Goal: Transaction & Acquisition: Purchase product/service

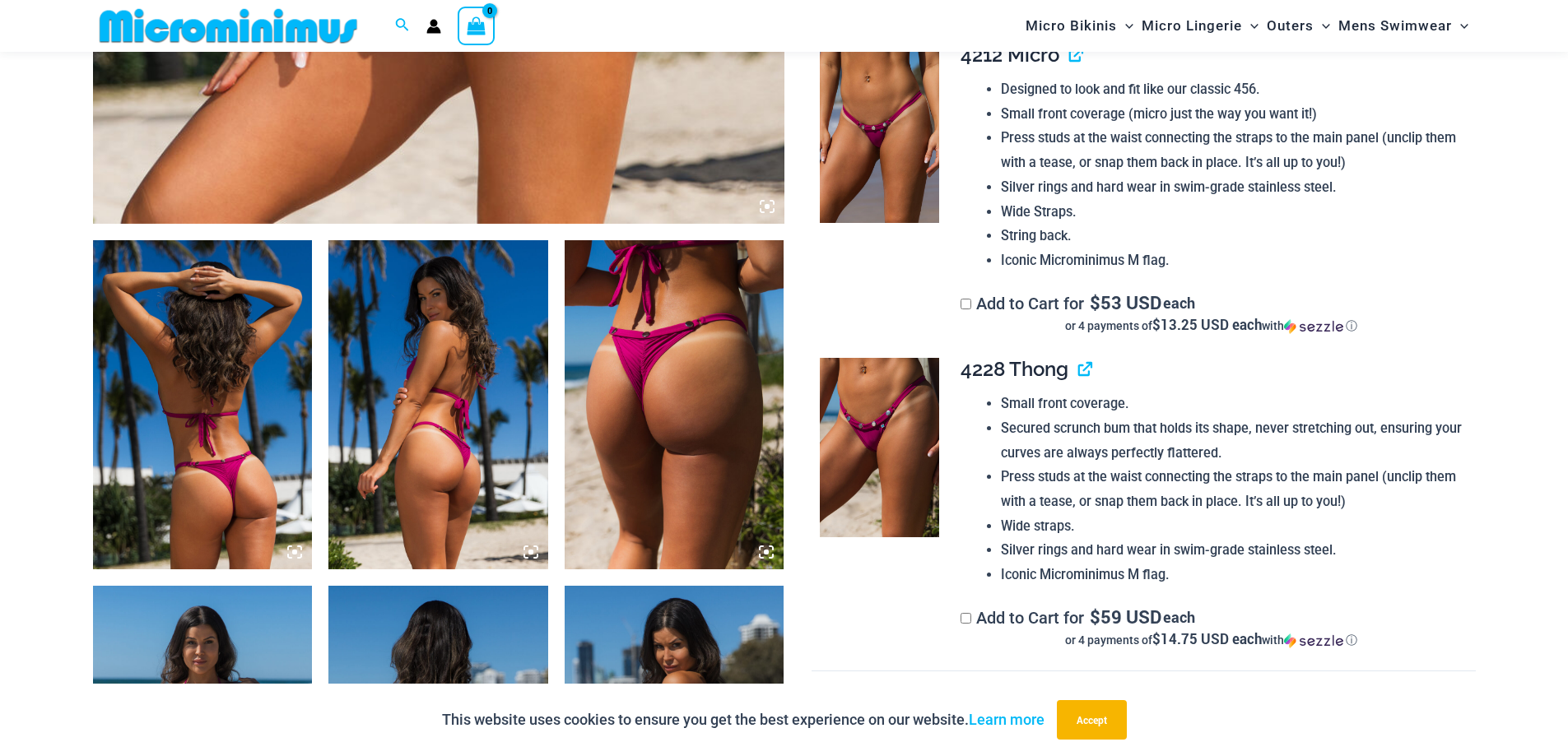
scroll to position [972, 0]
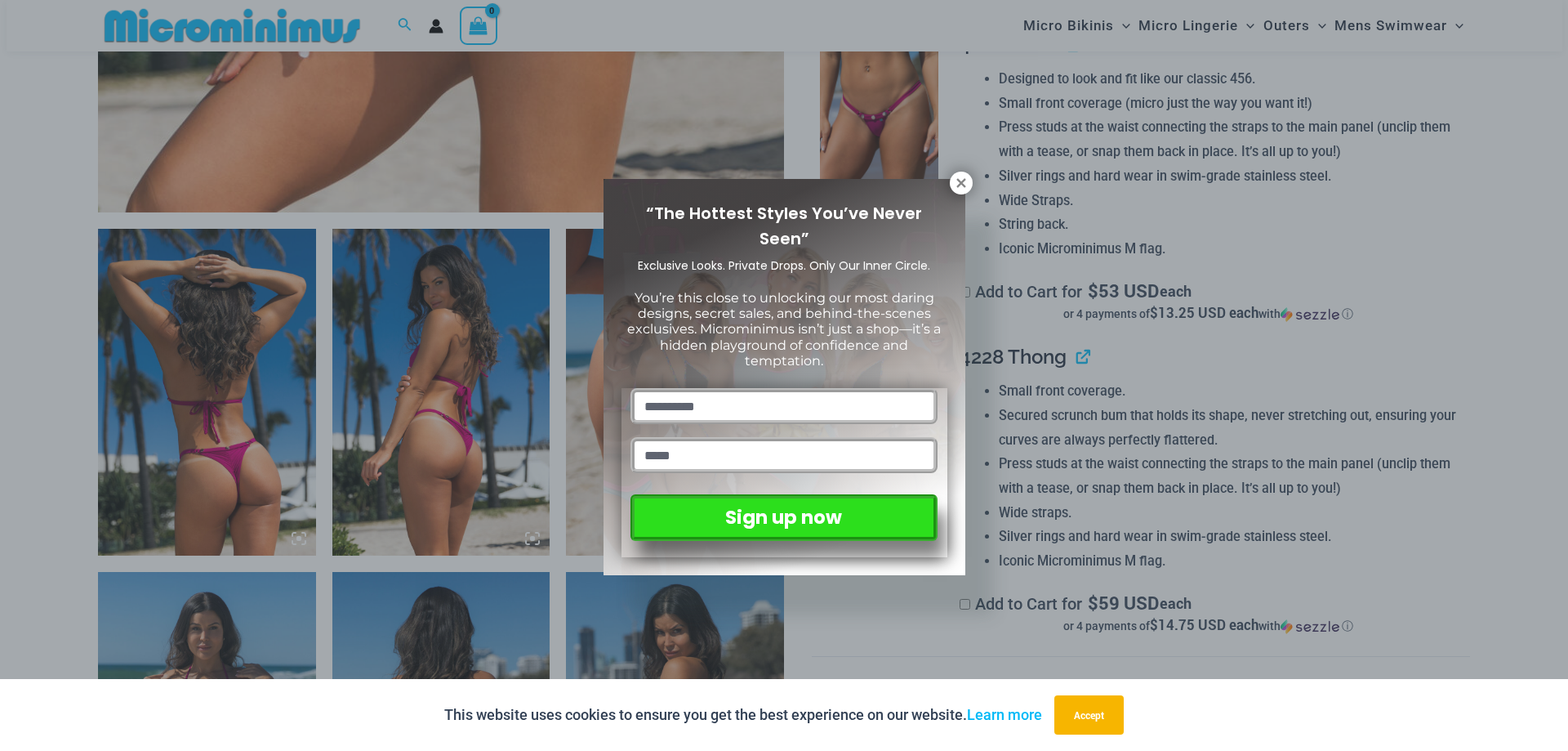
click at [960, 195] on div "“The Hottest Styles You’ve Never Seen” Exclusive Looks. Private Drops. Only Our…" at bounding box center [784, 376] width 362 height 396
click at [958, 189] on icon at bounding box center [960, 182] width 15 height 15
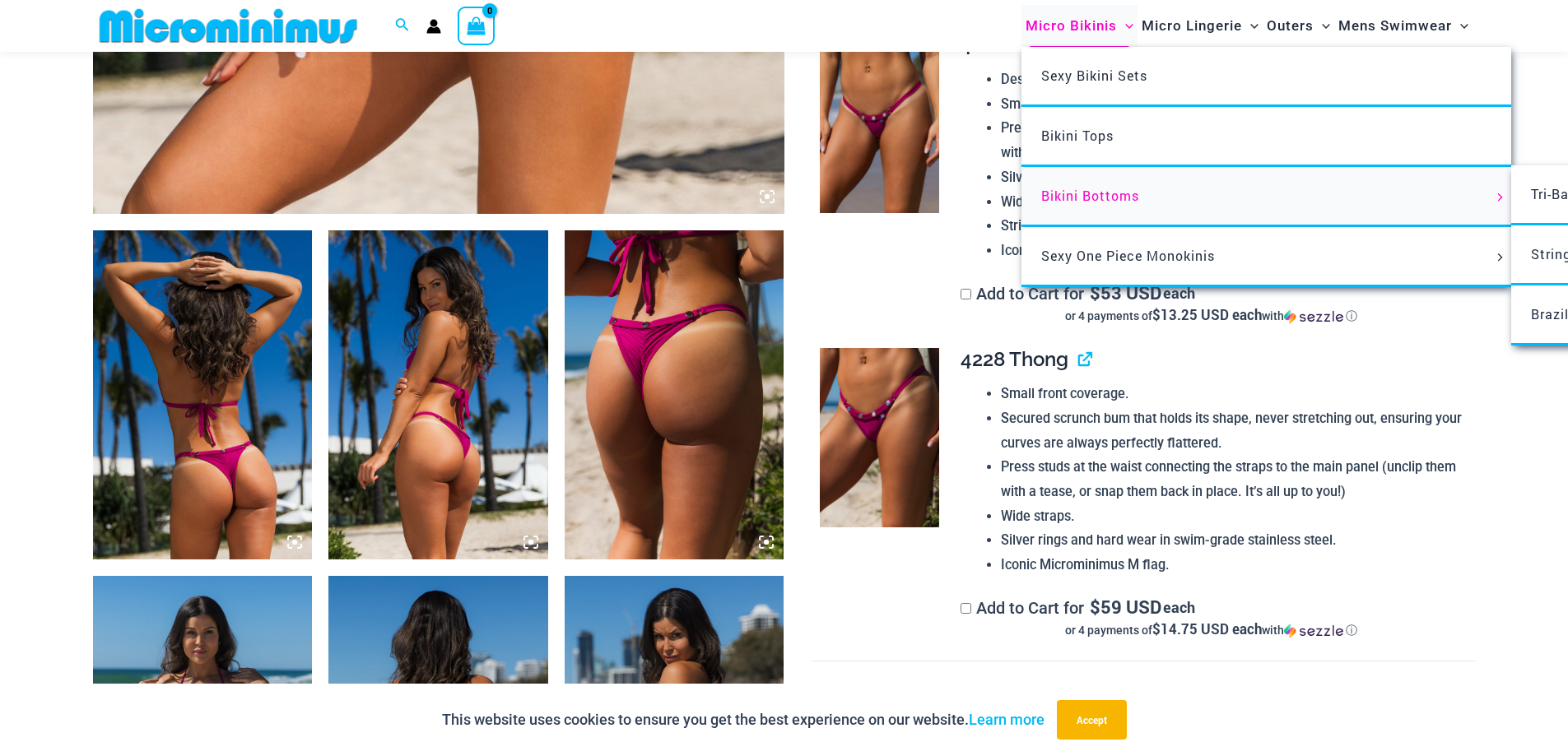
click at [1092, 183] on link "Bikini Bottoms" at bounding box center [1266, 196] width 489 height 60
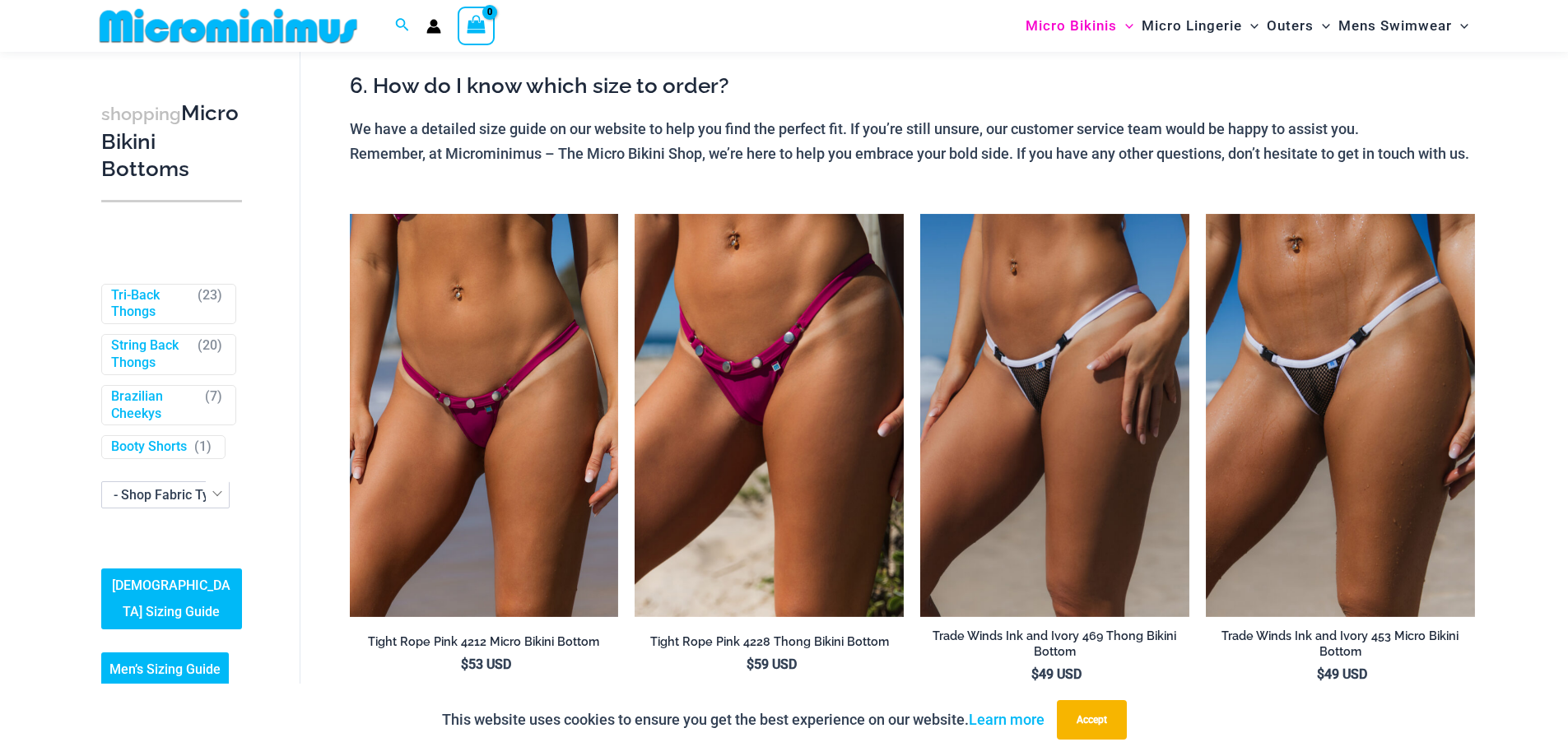
scroll to position [382, 0]
click at [143, 388] on link "Brazilian Cheekys" at bounding box center [154, 405] width 86 height 34
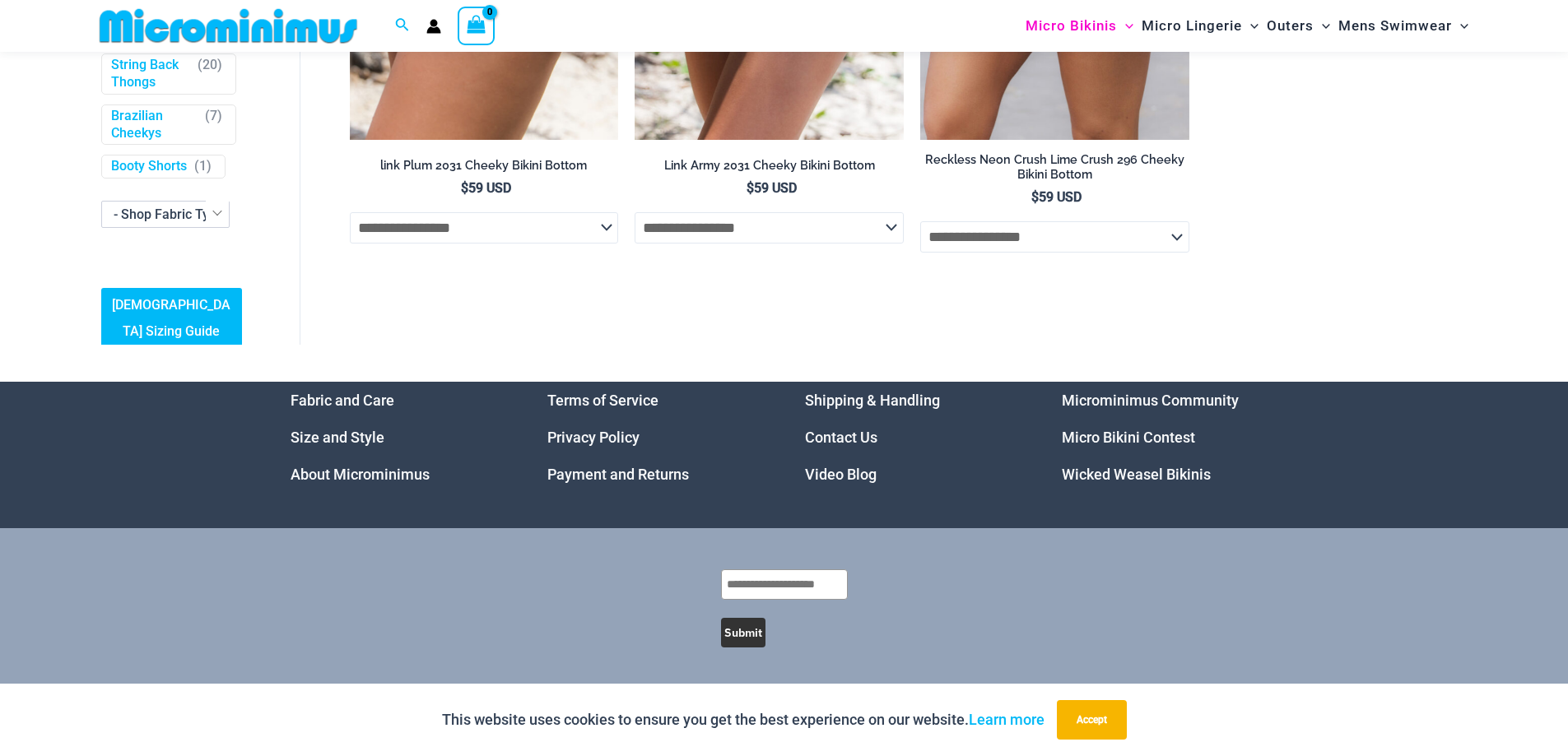
scroll to position [246, 0]
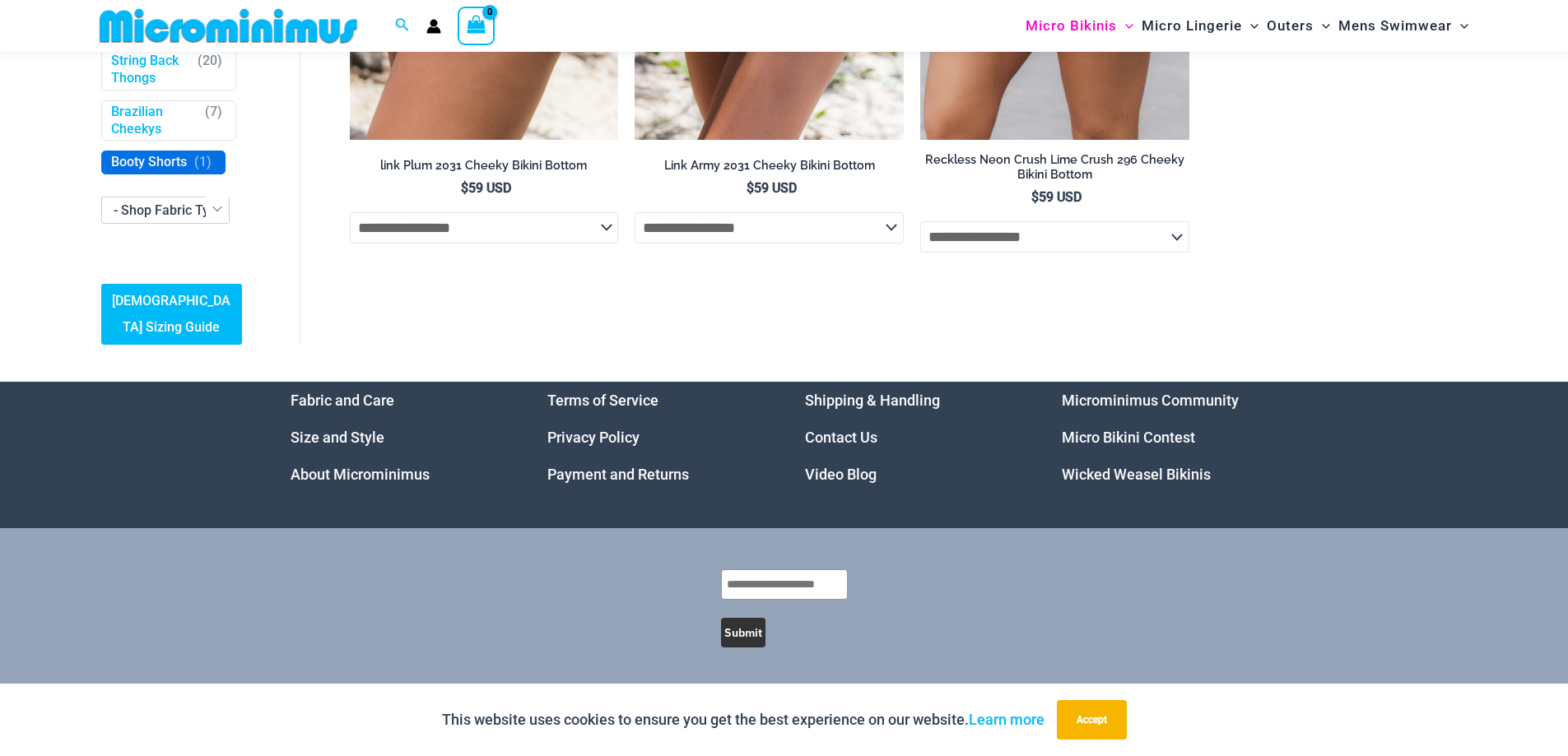
click at [124, 171] on link "Booty Shorts" at bounding box center [148, 163] width 76 height 18
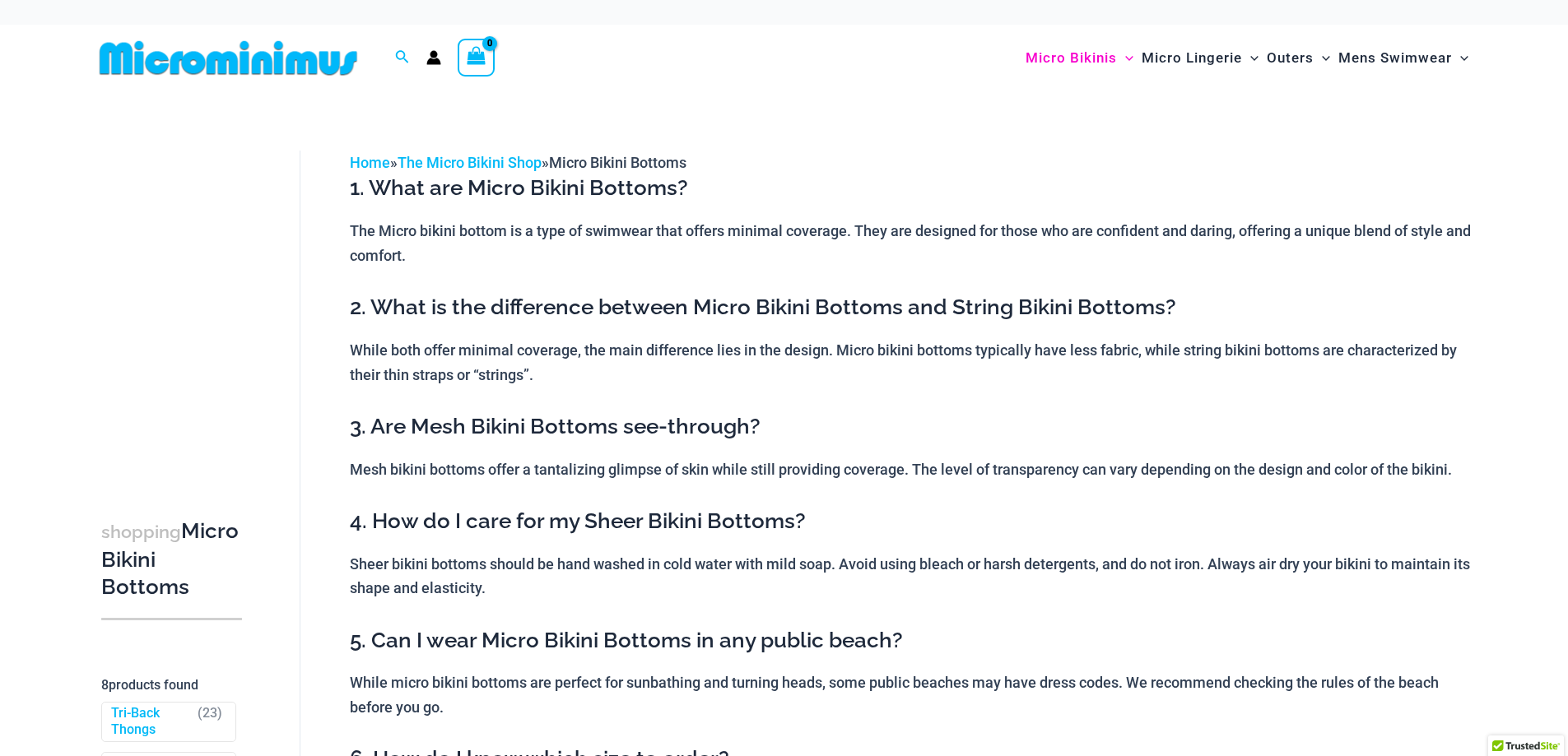
click at [125, 517] on h3 "shopping Micro Bikini Bottoms" at bounding box center [171, 559] width 140 height 83
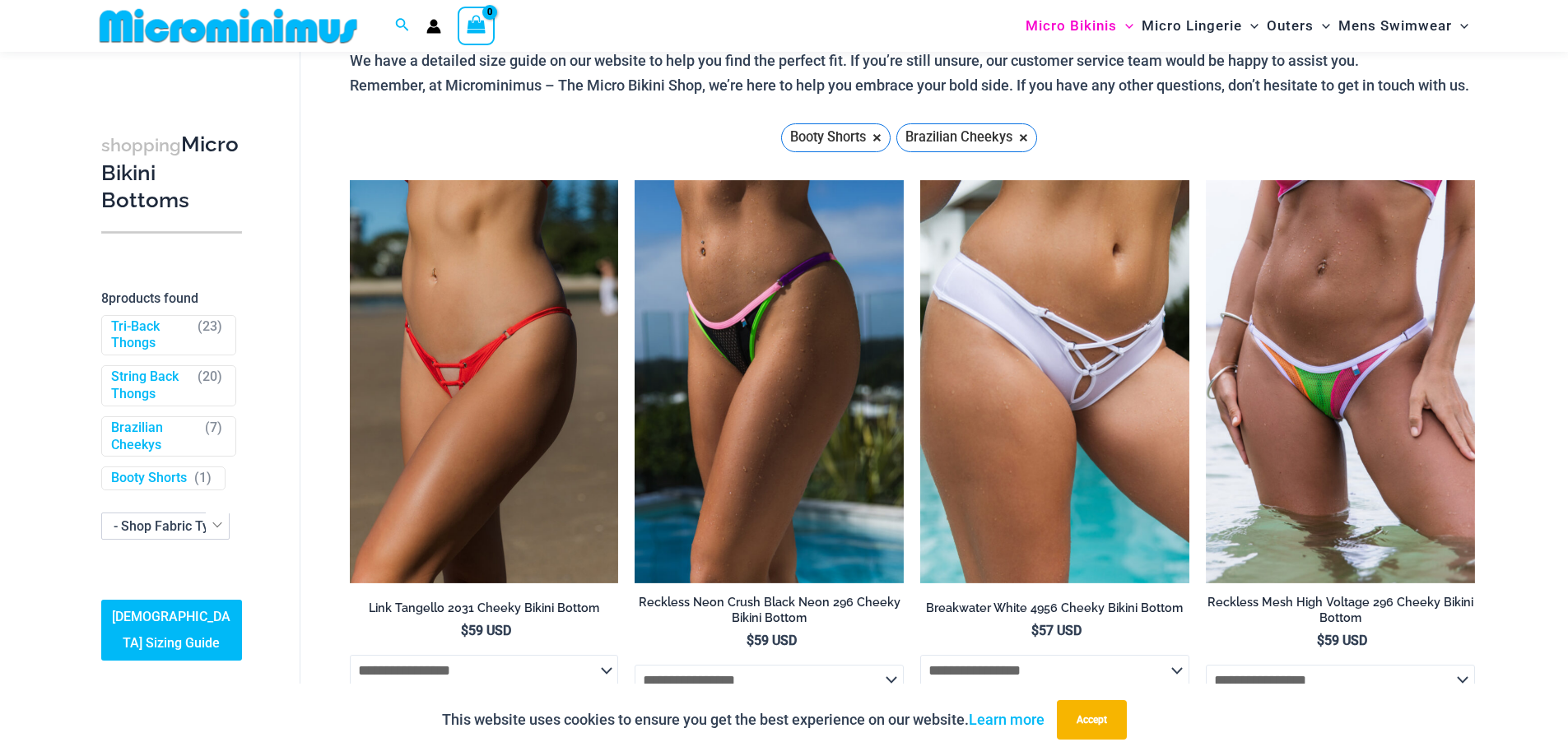
scroll to position [329, 0]
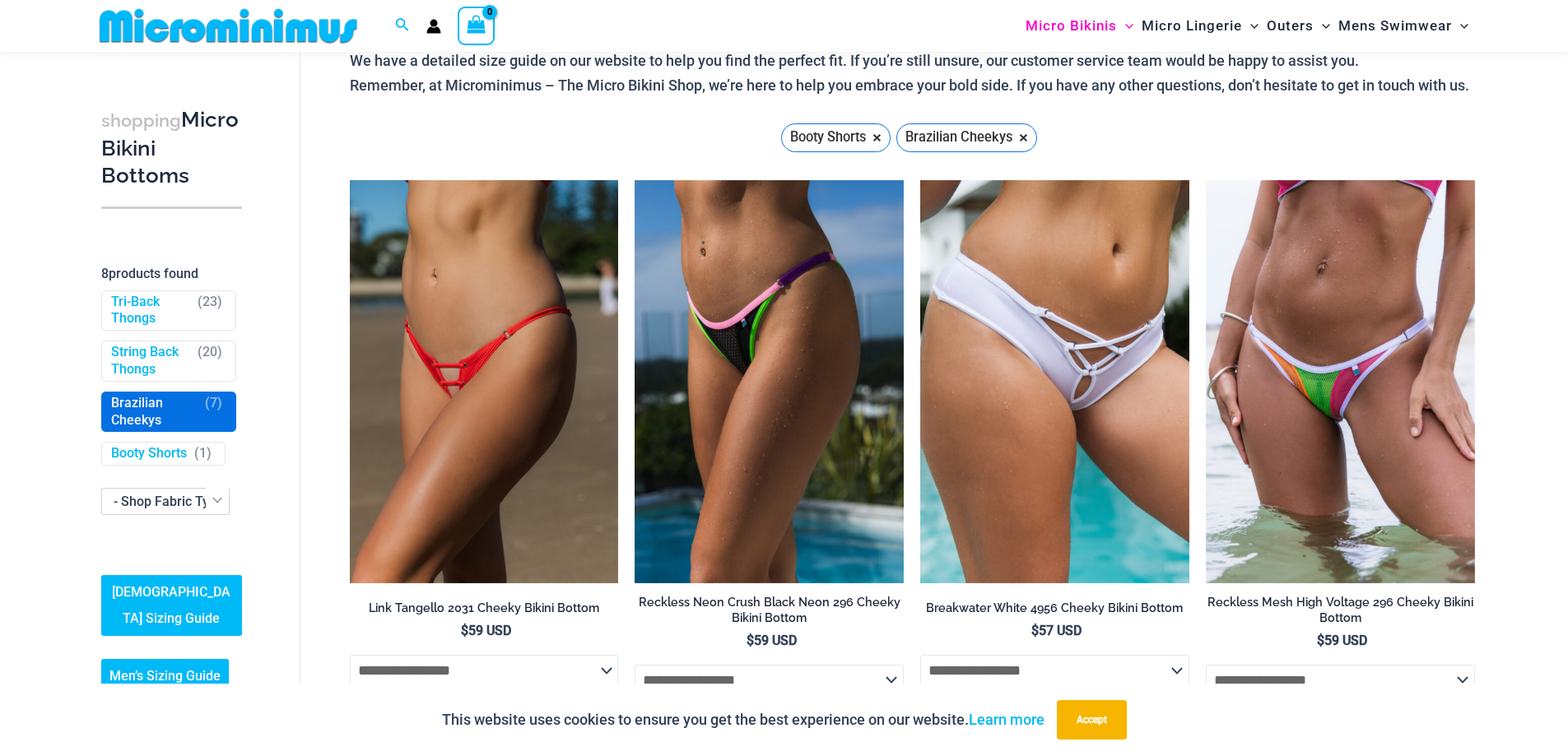
click at [153, 429] on link "Brazilian Cheekys" at bounding box center [154, 411] width 86 height 34
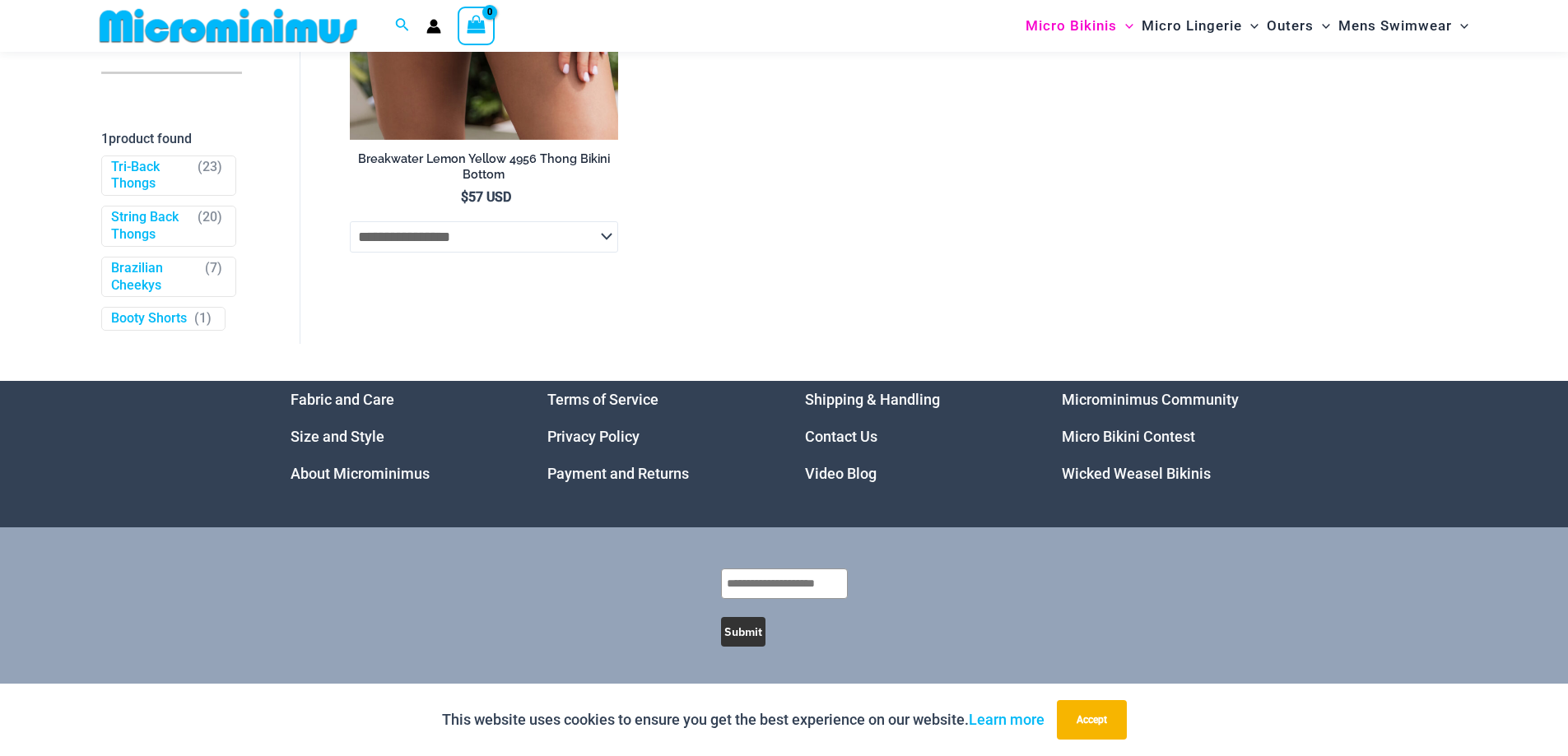
scroll to position [246, 0]
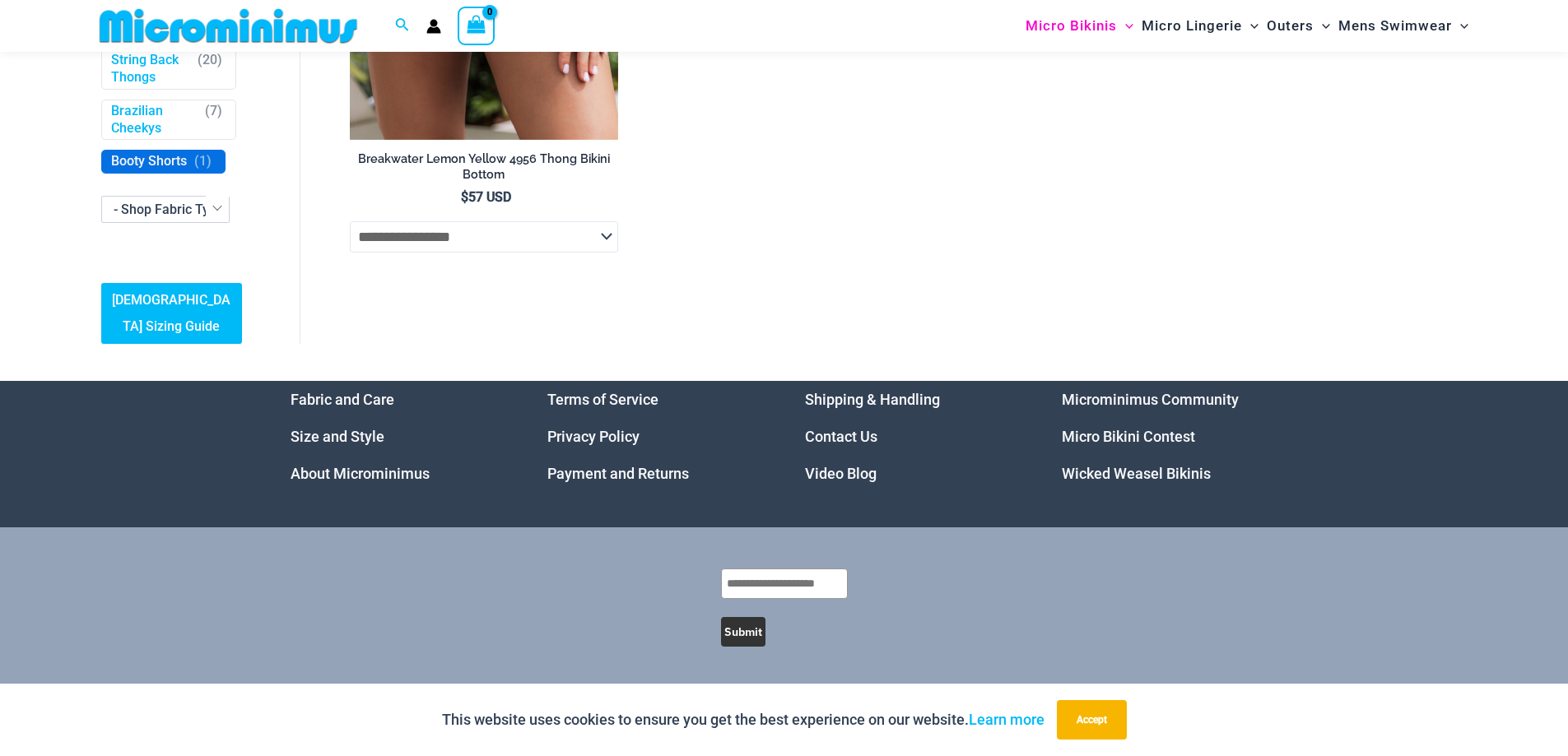
click at [149, 171] on link "Booty Shorts" at bounding box center [148, 163] width 76 height 18
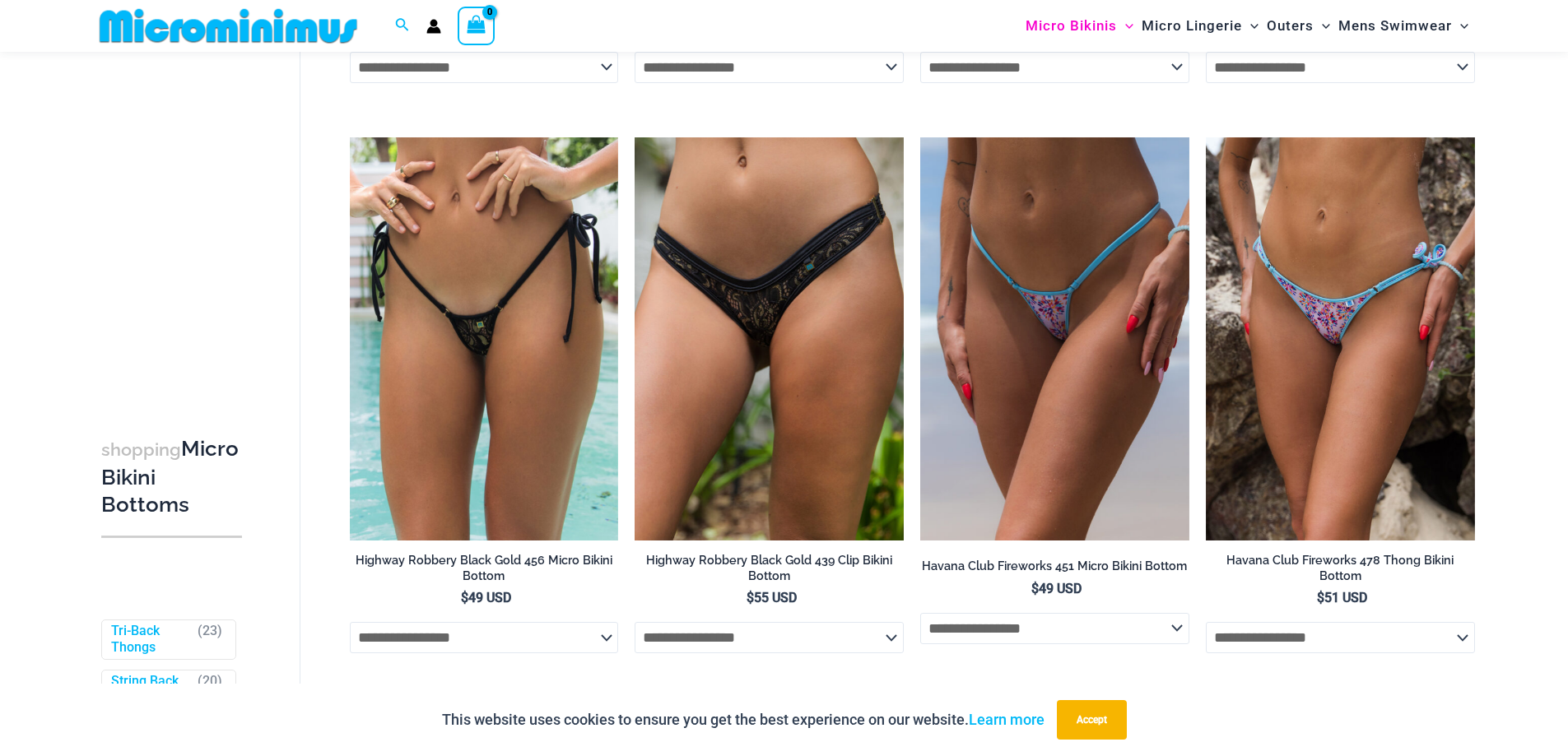
scroll to position [3606, 0]
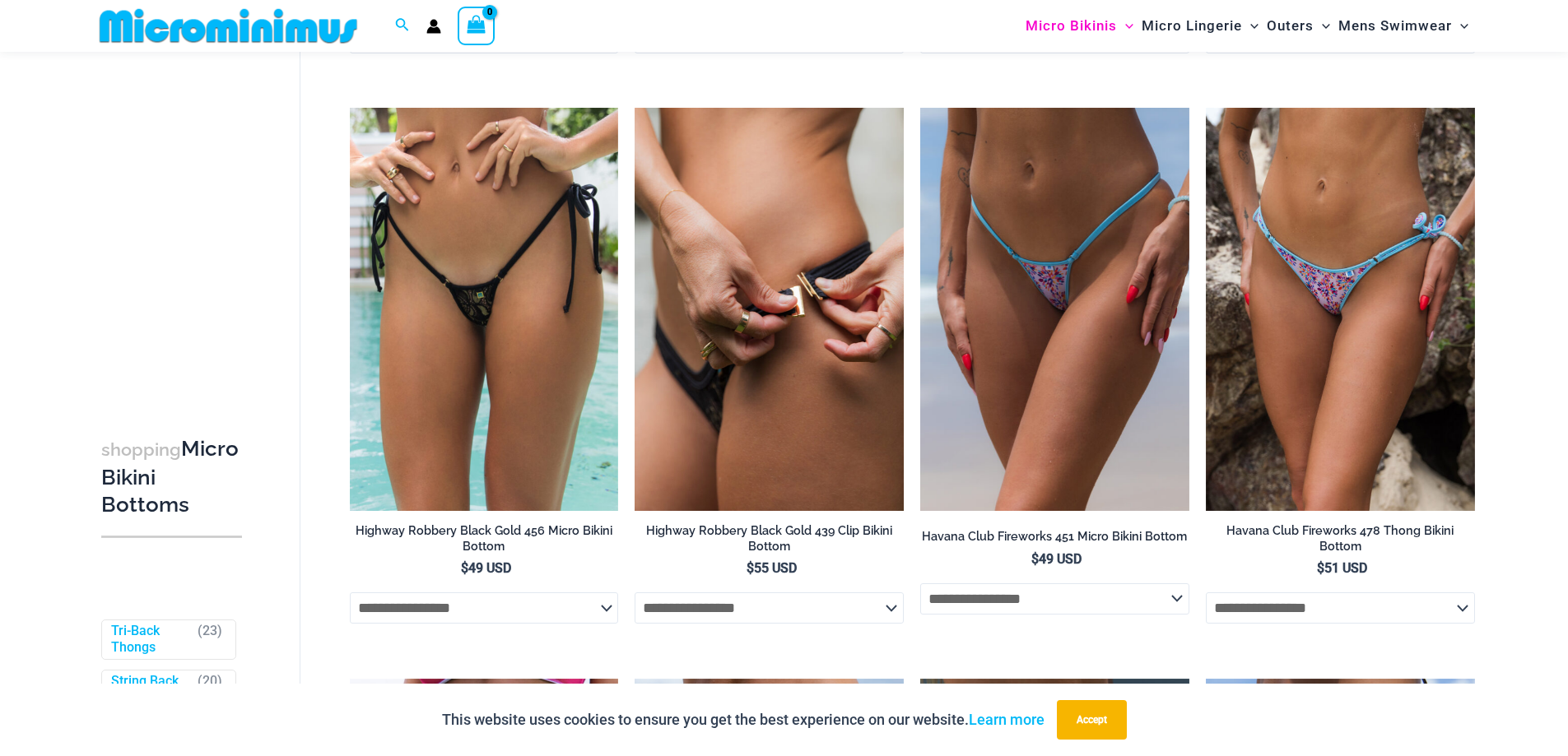
click at [839, 299] on img at bounding box center [769, 309] width 269 height 403
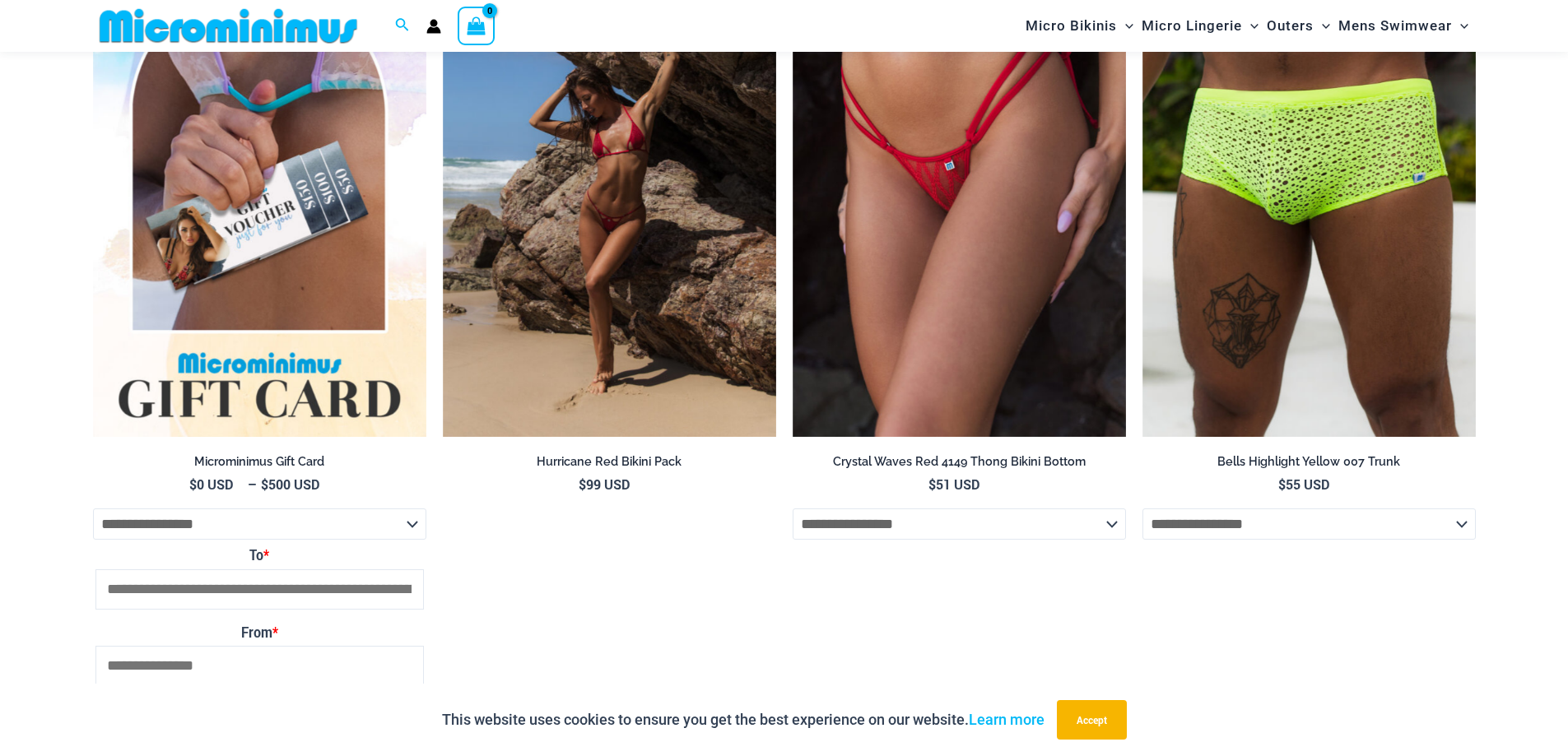
scroll to position [5010, 0]
